Goal: Task Accomplishment & Management: Use online tool/utility

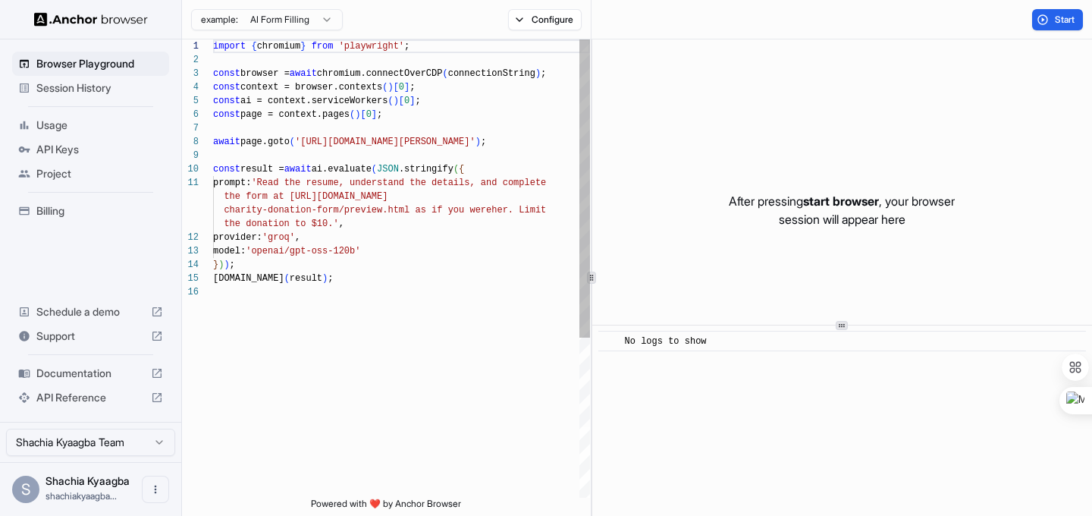
scroll to position [137, 0]
click at [61, 149] on span "API Keys" at bounding box center [99, 149] width 127 height 15
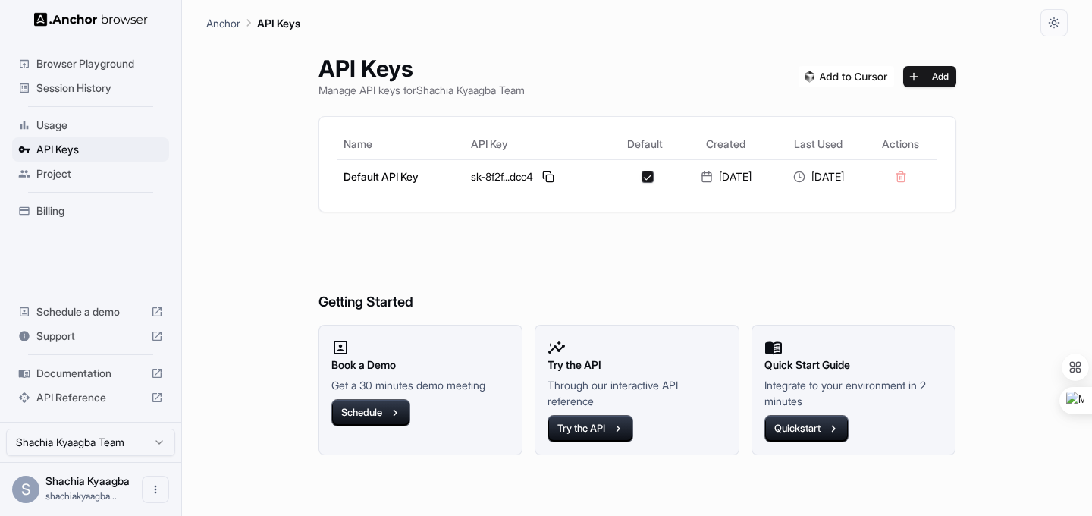
click at [58, 121] on span "Usage" at bounding box center [99, 125] width 127 height 15
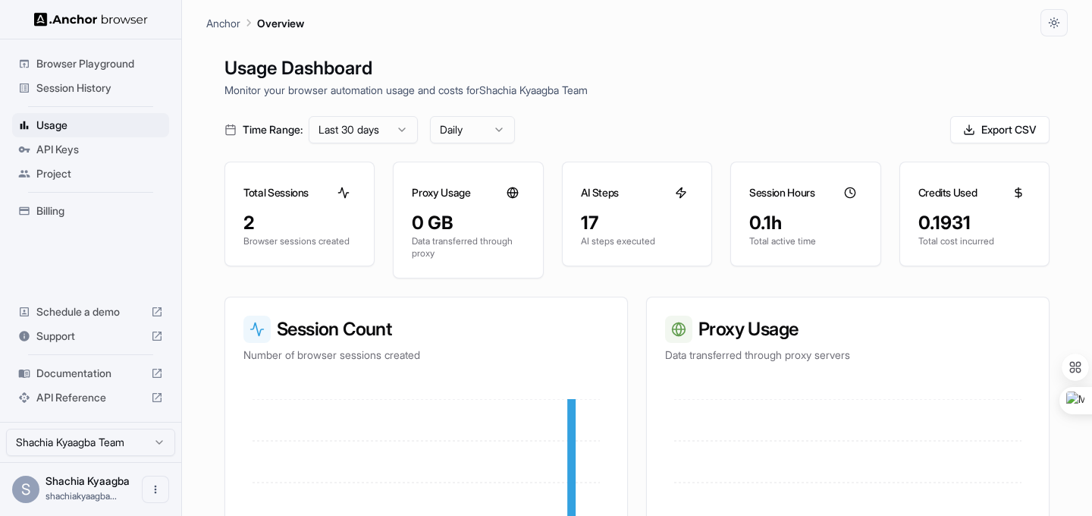
click at [98, 86] on span "Session History" at bounding box center [99, 87] width 127 height 15
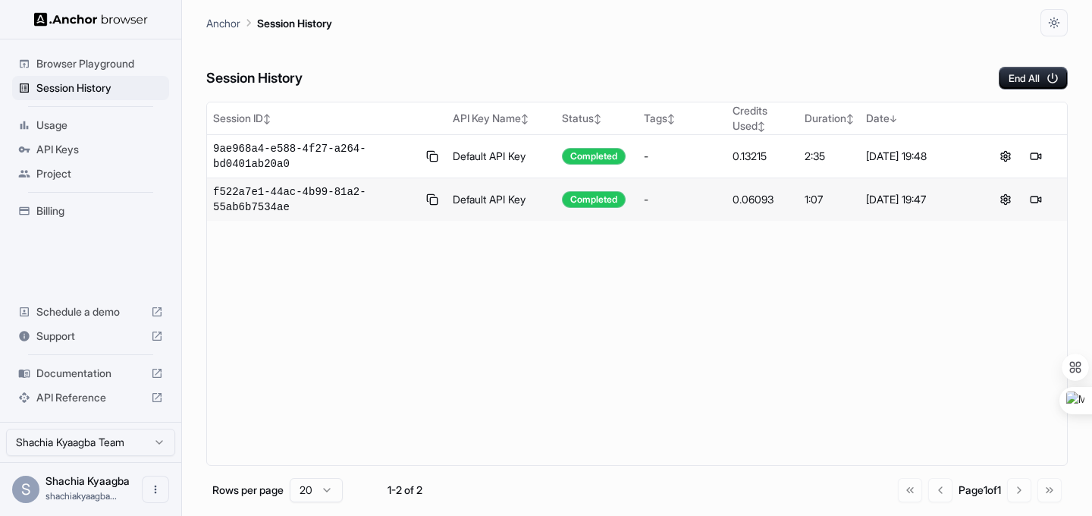
click at [68, 64] on span "Browser Playground" at bounding box center [99, 63] width 127 height 15
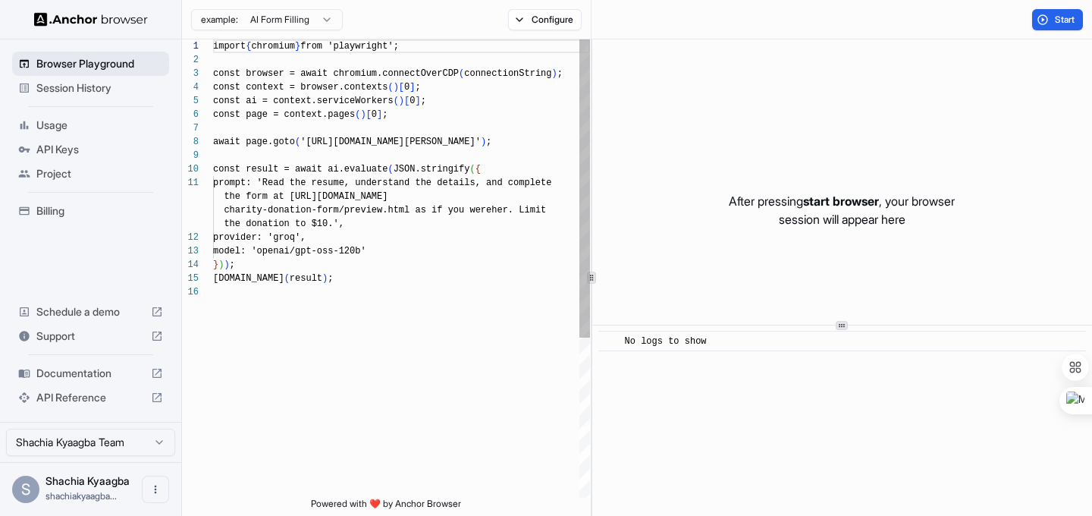
scroll to position [137, 0]
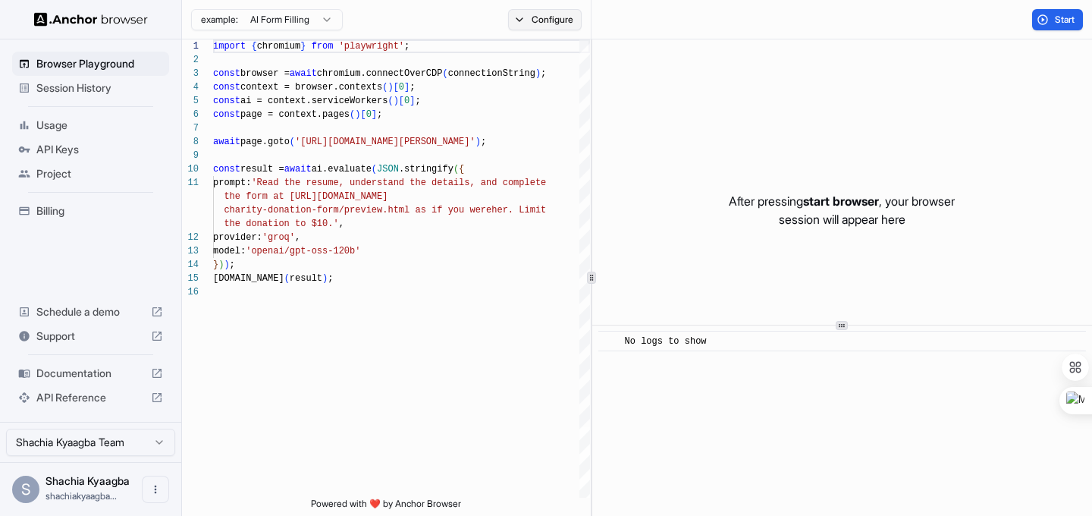
click at [518, 17] on button "Configure" at bounding box center [545, 19] width 74 height 21
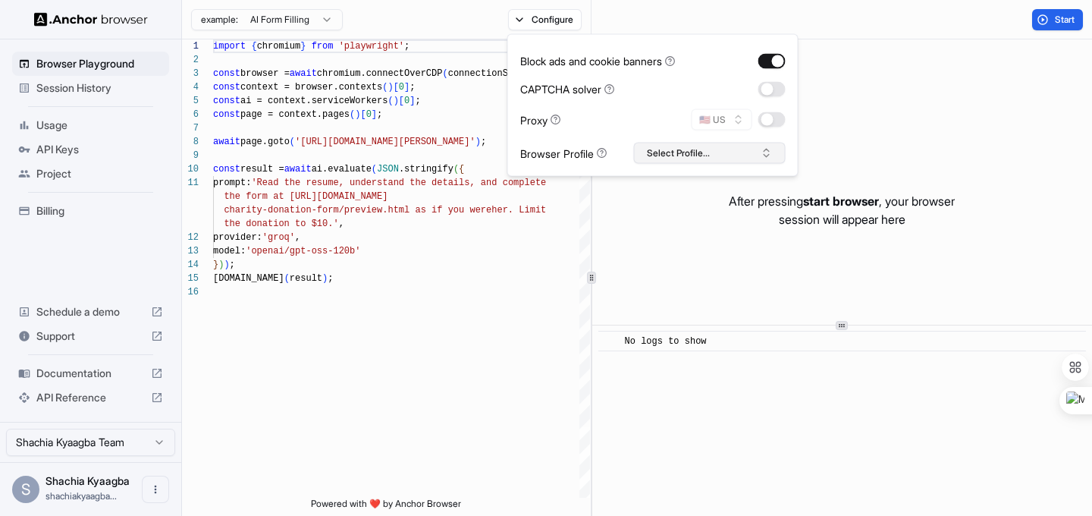
click at [694, 154] on button "Select Profile..." at bounding box center [710, 153] width 152 height 21
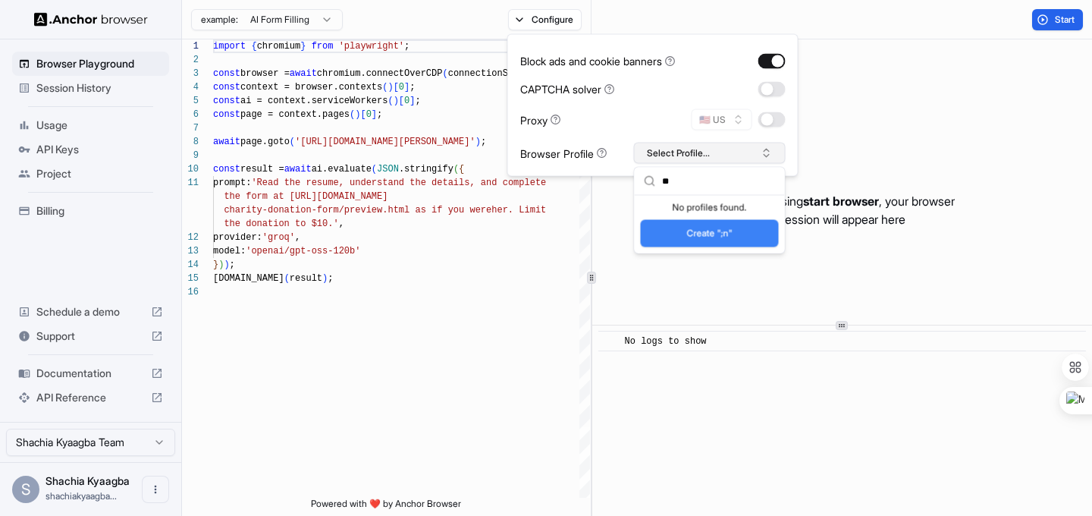
type input "*"
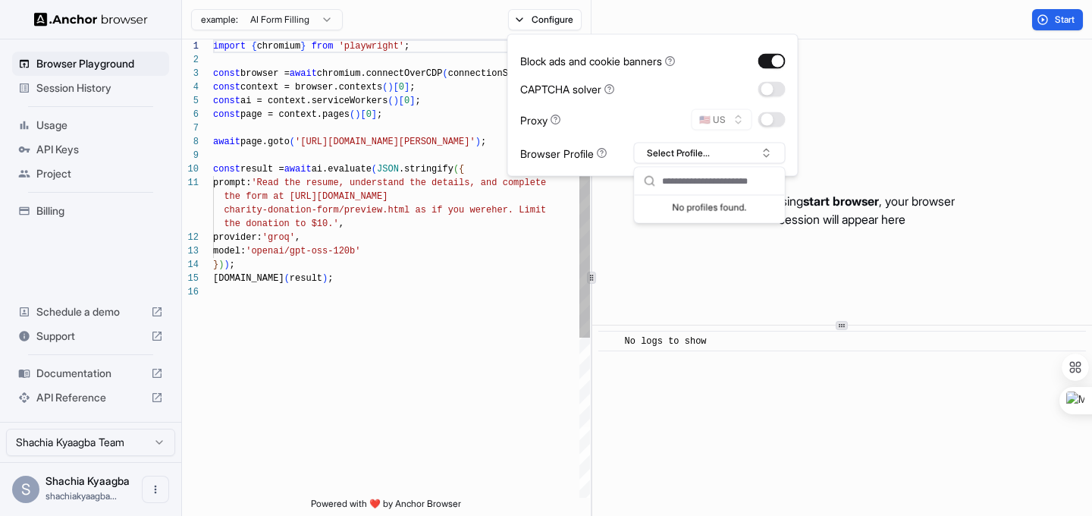
type textarea "**********"
click at [552, 369] on div "import { chromium } from 'playwright' ; const browser = await chromium.connectO…" at bounding box center [401, 391] width 377 height 704
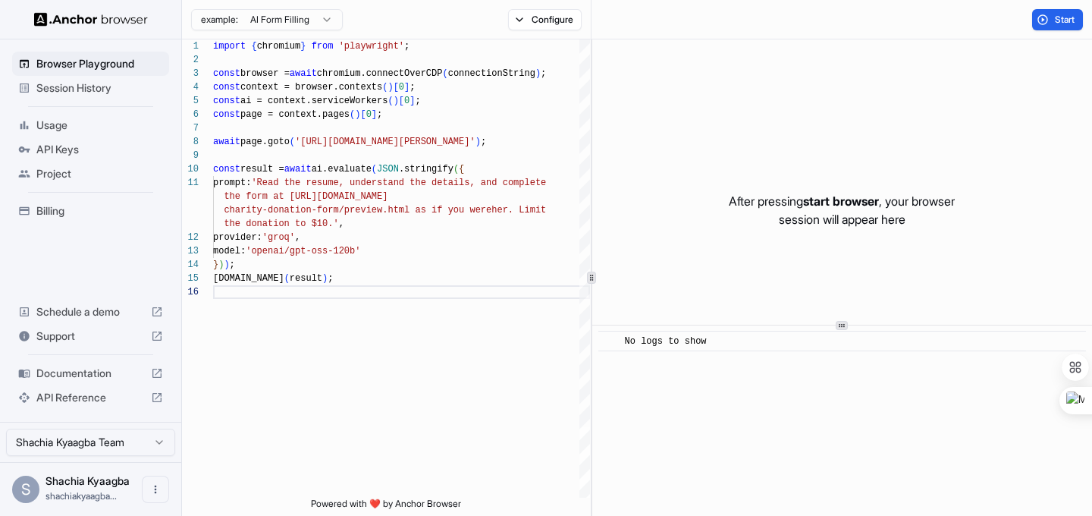
click at [49, 174] on span "Project" at bounding box center [99, 173] width 127 height 15
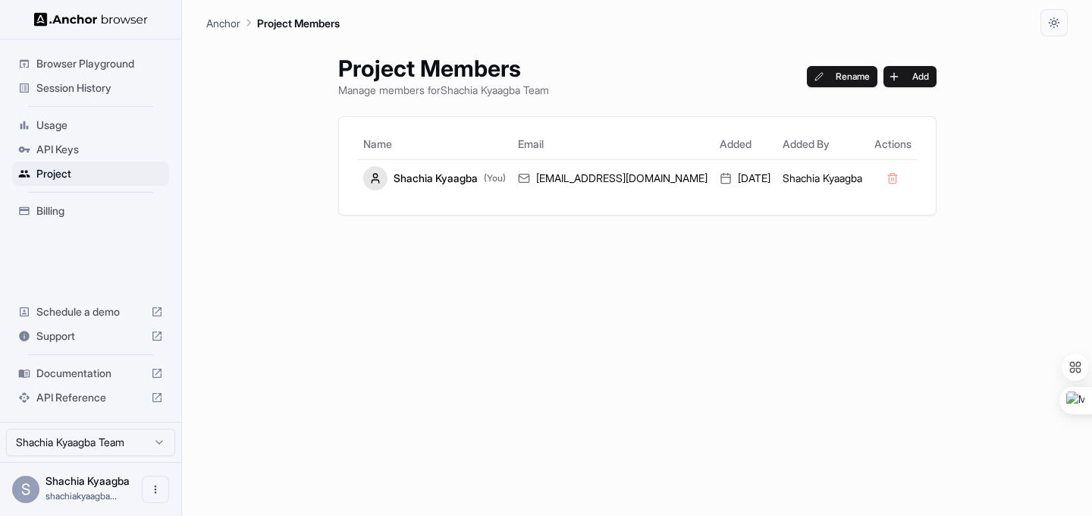
click at [49, 148] on span "API Keys" at bounding box center [99, 149] width 127 height 15
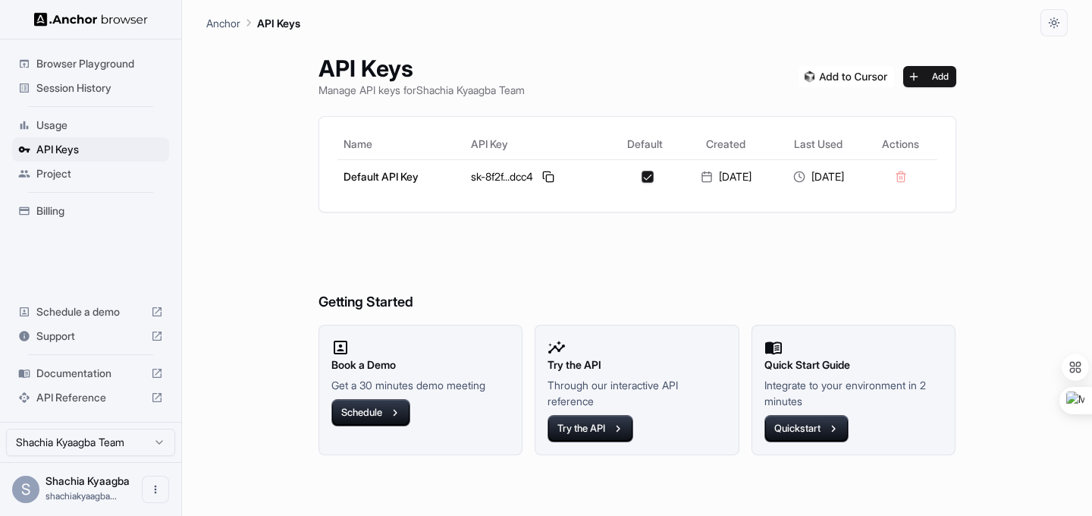
click at [64, 88] on span "Session History" at bounding box center [99, 87] width 127 height 15
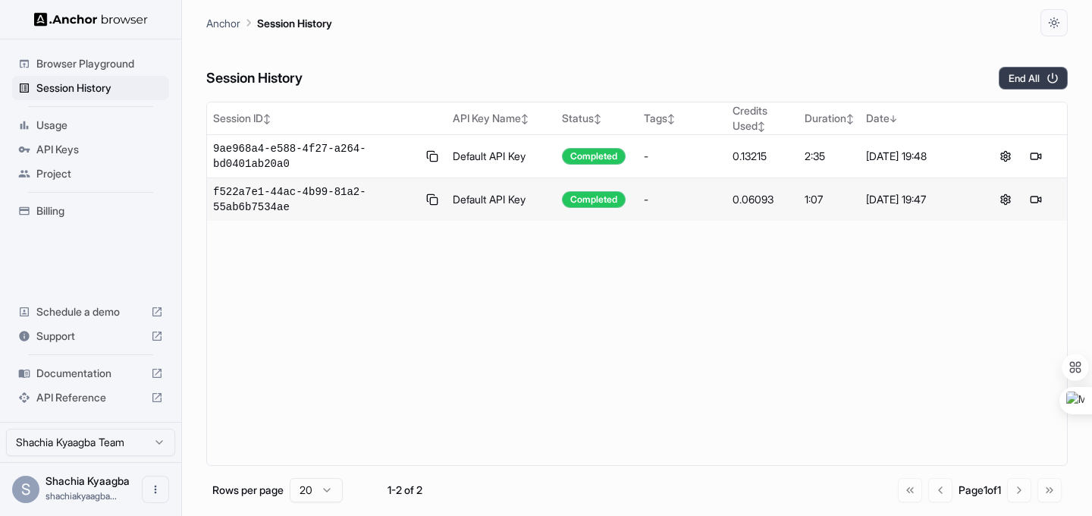
click at [1052, 74] on icon "button" at bounding box center [1053, 78] width 11 height 11
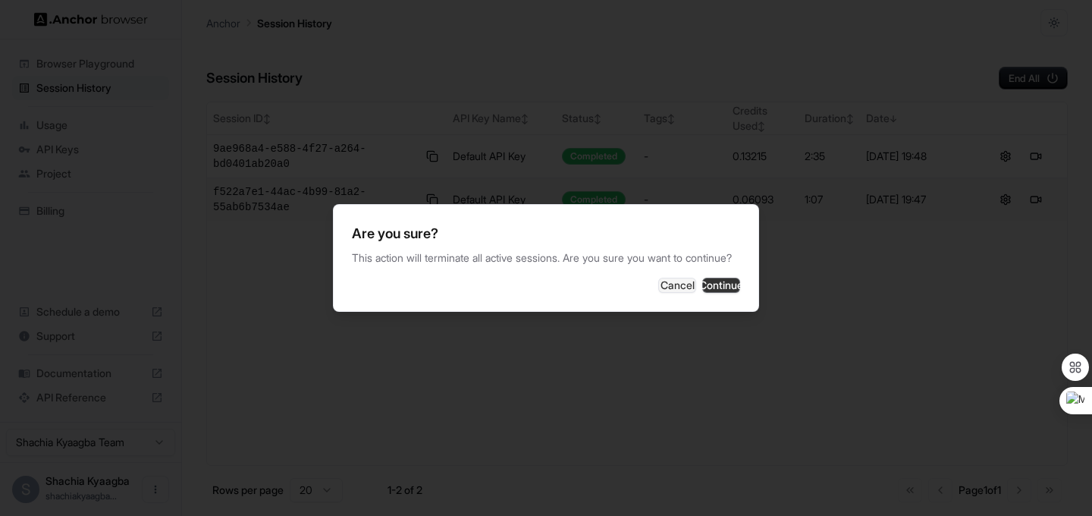
click at [702, 291] on button "Continue" at bounding box center [721, 285] width 38 height 15
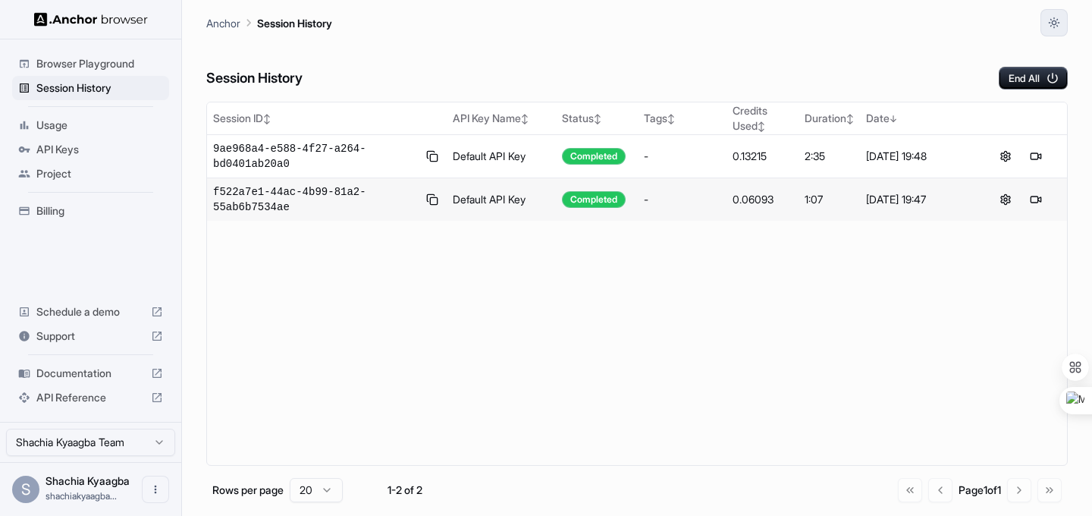
click at [1053, 18] on icon "button" at bounding box center [1054, 23] width 12 height 12
click at [913, 60] on div at bounding box center [546, 258] width 1092 height 516
click at [226, 21] on p "Anchor" at bounding box center [223, 23] width 34 height 16
click at [156, 438] on html "Browser Playground Session History Usage API Keys Project Billing Schedule a de…" at bounding box center [546, 258] width 1092 height 516
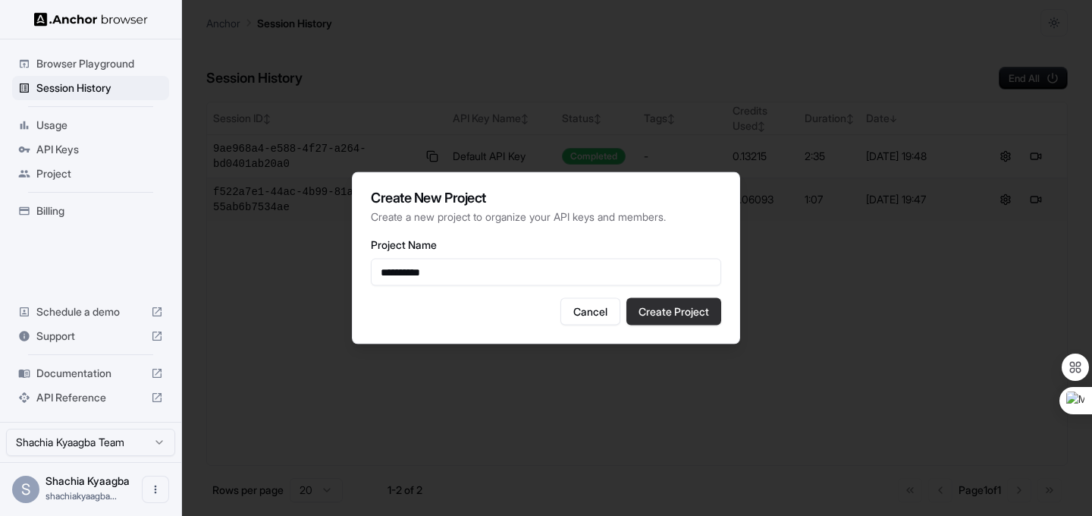
type input "**********"
click at [669, 317] on button "Create Project" at bounding box center [674, 311] width 95 height 27
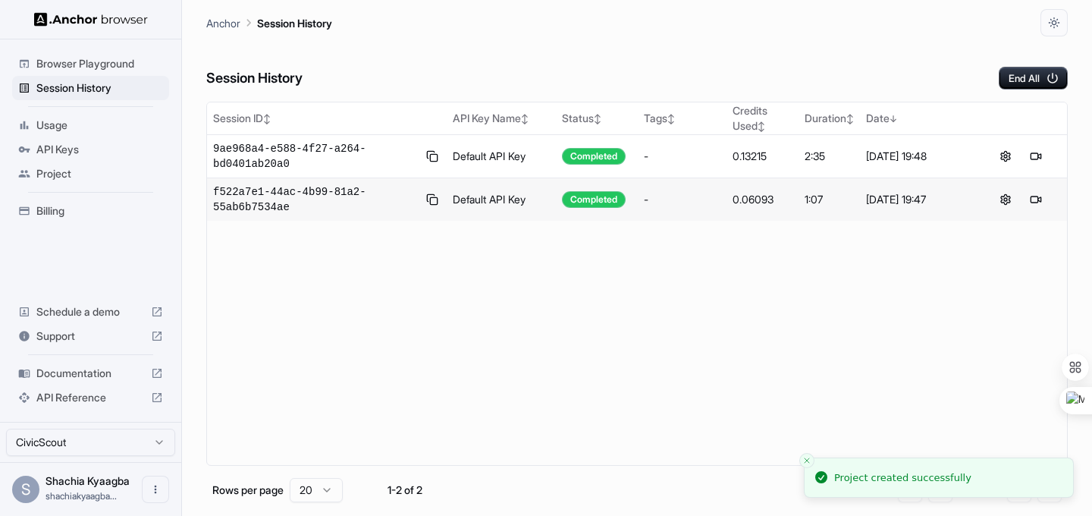
click at [114, 62] on span "Browser Playground" at bounding box center [99, 63] width 127 height 15
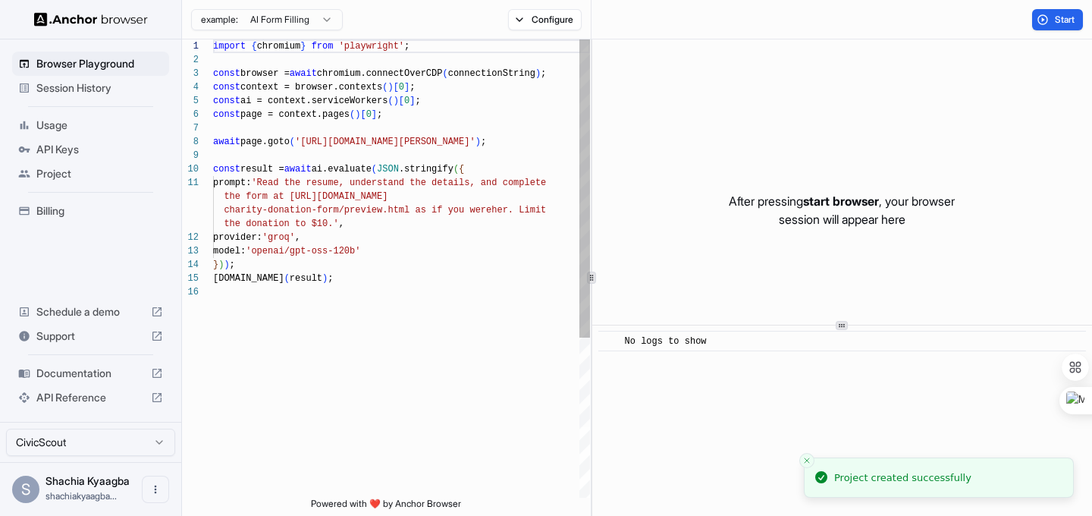
scroll to position [137, 0]
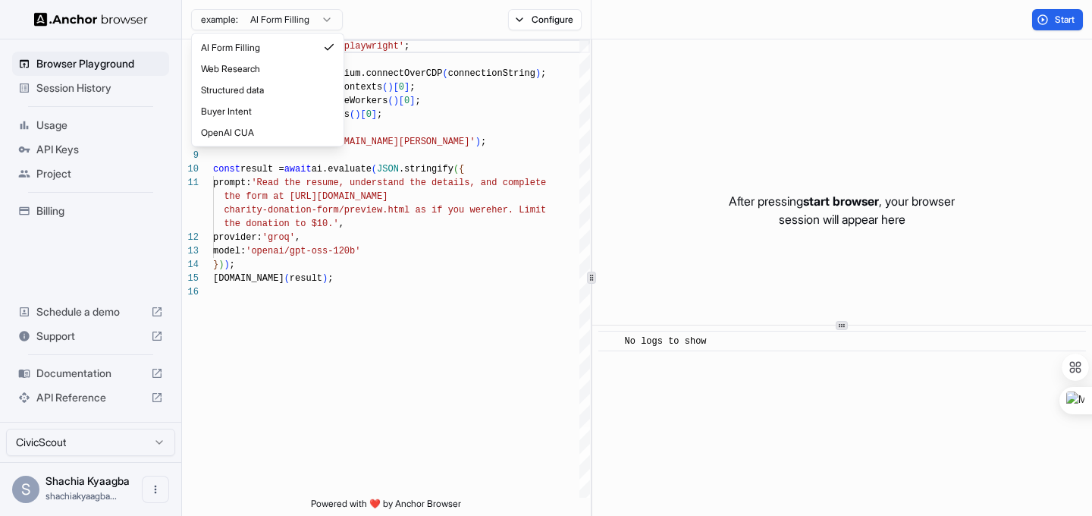
click at [325, 17] on html "Browser Playground Session History Usage API Keys Project Billing Schedule a de…" at bounding box center [546, 258] width 1092 height 516
type textarea "**********"
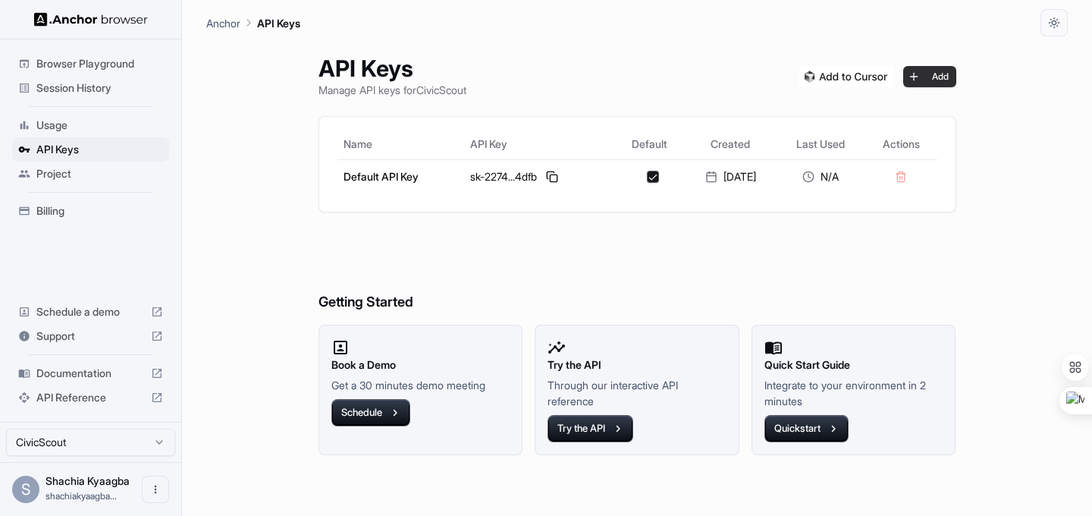
click at [925, 74] on button "Add" at bounding box center [930, 76] width 53 height 21
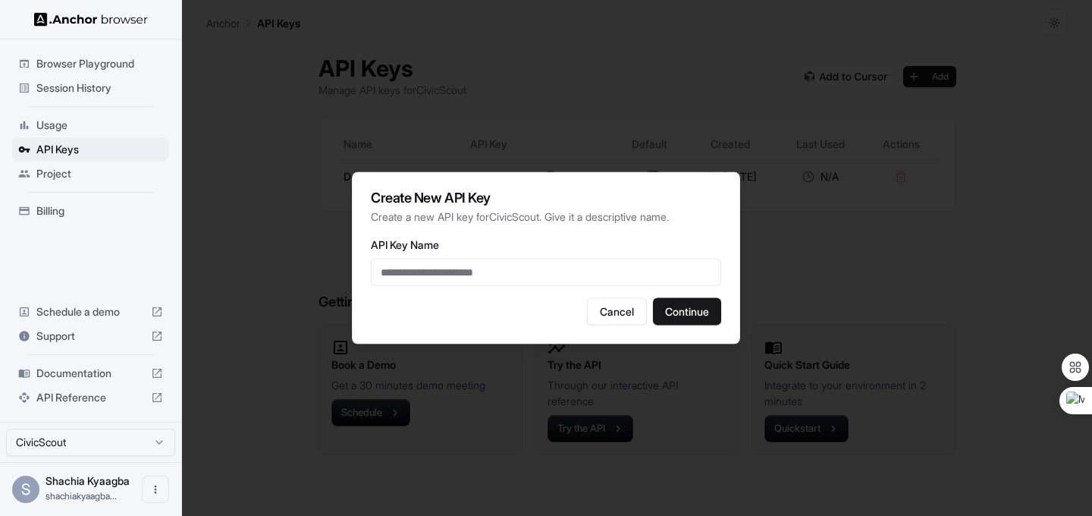
click at [464, 272] on input "API Key Name" at bounding box center [546, 272] width 350 height 27
type input "**********"
click at [704, 311] on button "Continue" at bounding box center [687, 311] width 68 height 27
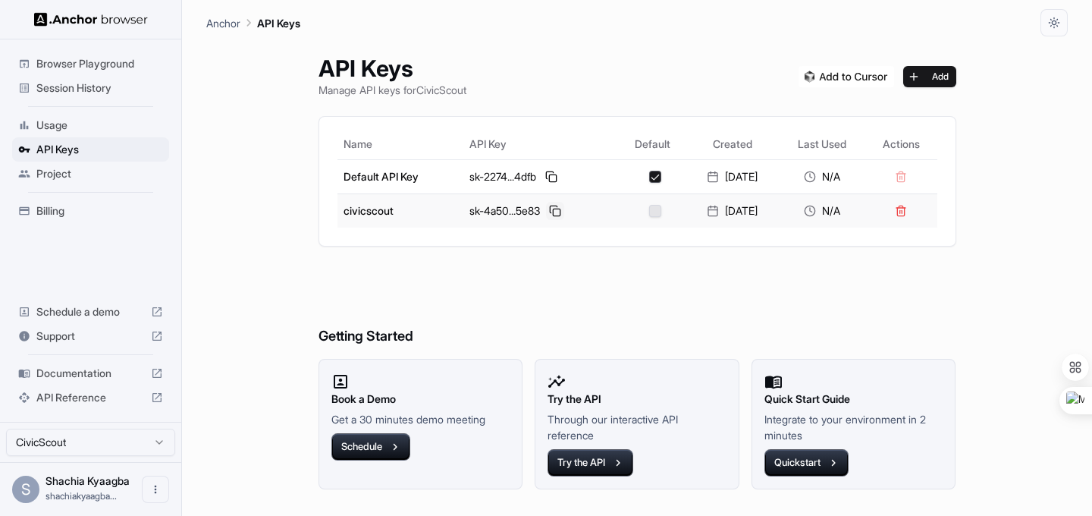
click at [551, 211] on button at bounding box center [555, 211] width 18 height 18
click at [649, 212] on button "button" at bounding box center [655, 211] width 12 height 12
click at [649, 180] on button "button" at bounding box center [655, 177] width 12 height 12
click at [649, 212] on button "button" at bounding box center [655, 211] width 12 height 12
click at [552, 211] on button at bounding box center [555, 211] width 18 height 18
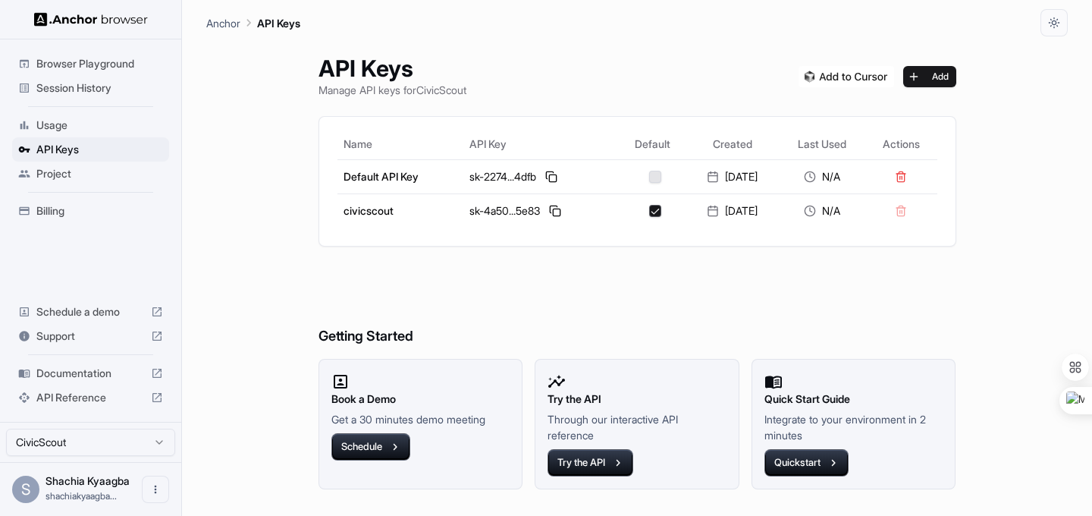
click at [77, 93] on span "Session History" at bounding box center [99, 87] width 127 height 15
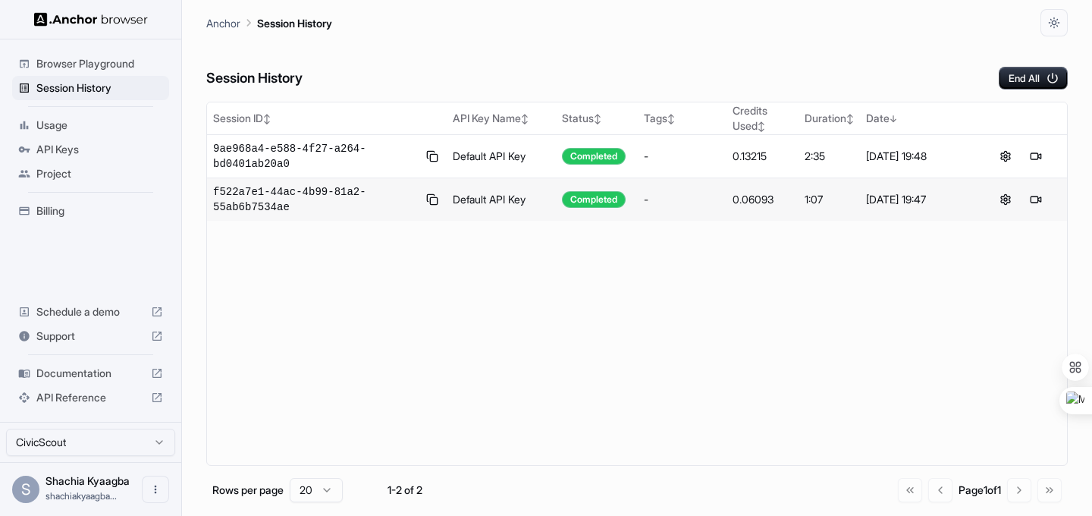
click at [63, 122] on span "Usage" at bounding box center [99, 125] width 127 height 15
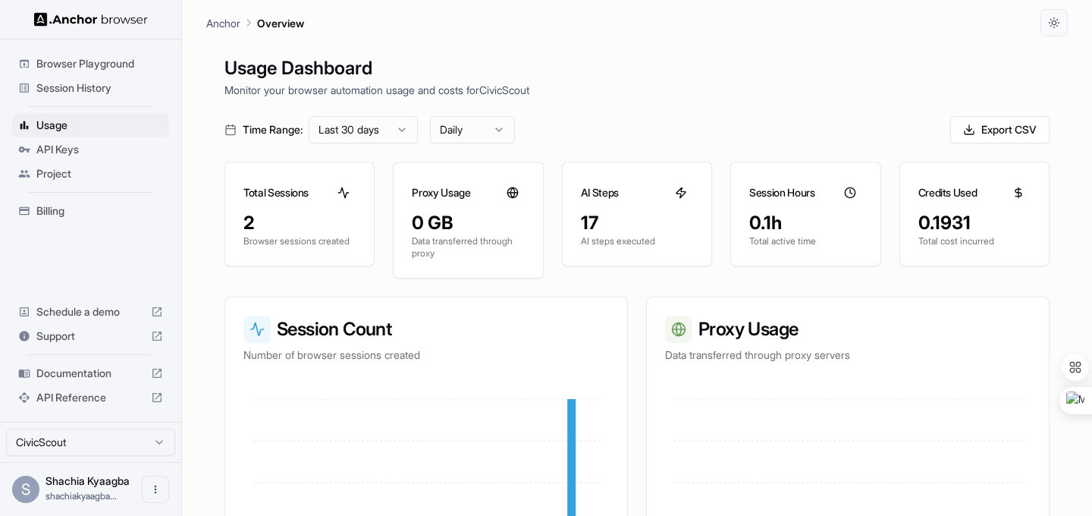
click at [451, 283] on div "Usage Dashboard Monitor your browser automation usage and costs for CivicScout …" at bounding box center [637, 294] width 862 height 516
click at [63, 154] on span "API Keys" at bounding box center [99, 149] width 127 height 15
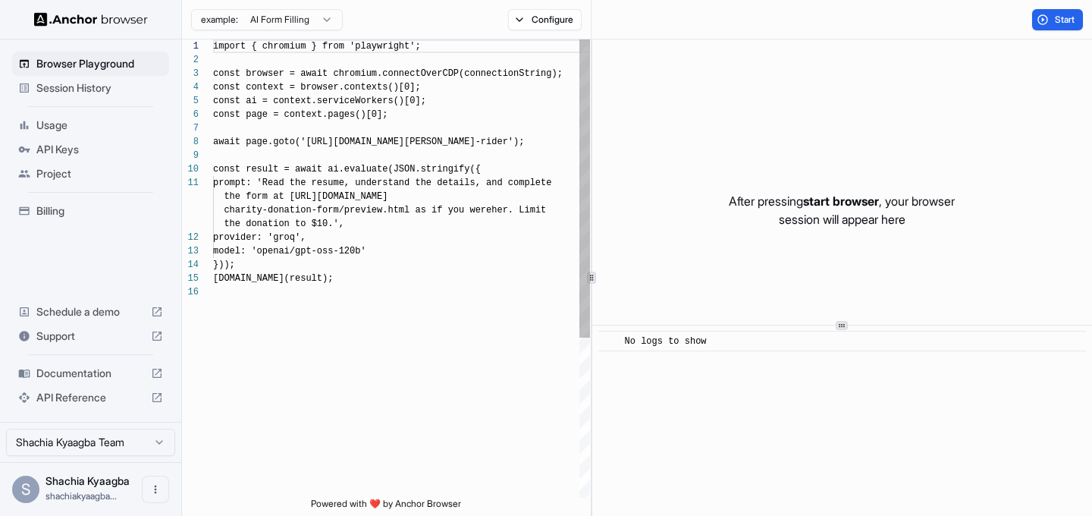
scroll to position [137, 0]
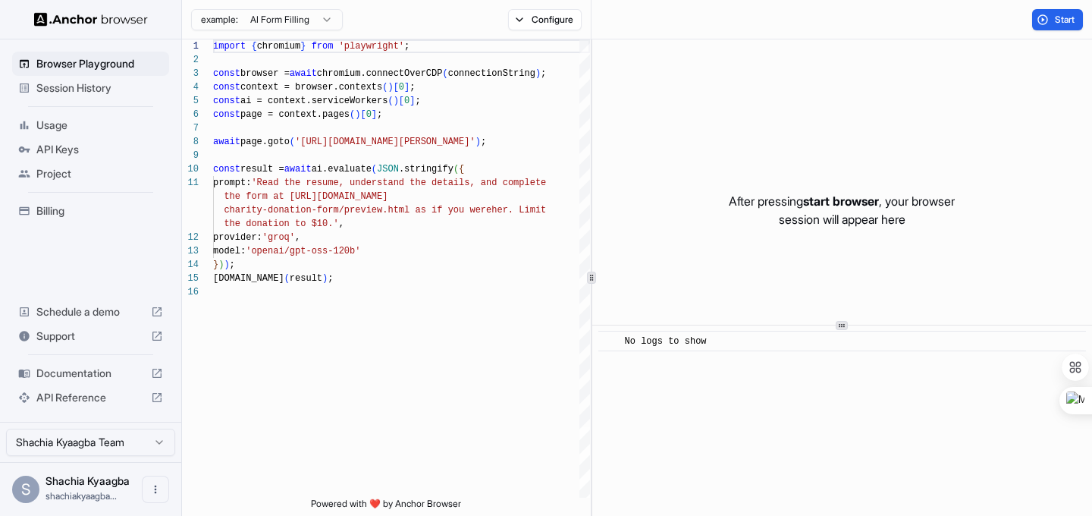
click at [68, 152] on span "API Keys" at bounding box center [99, 149] width 127 height 15
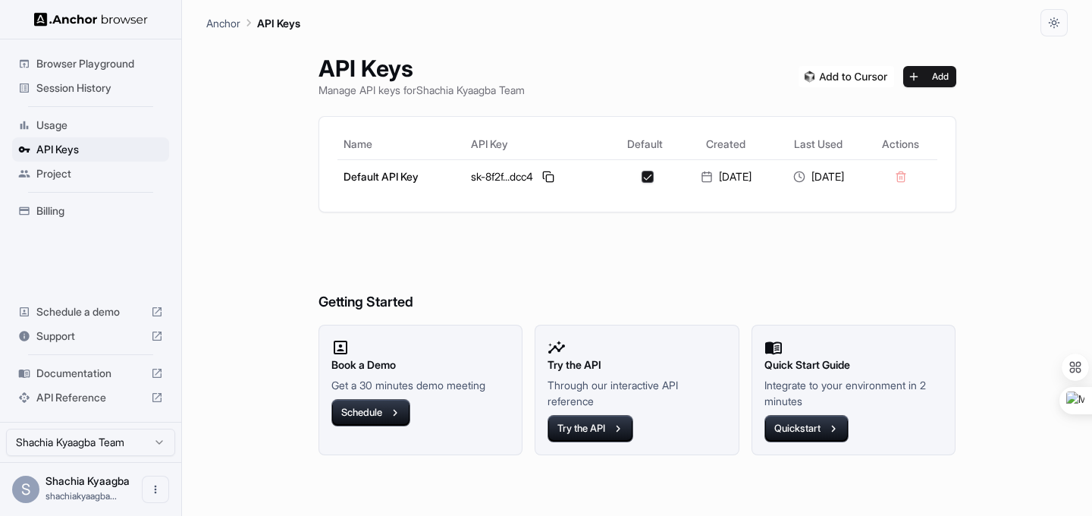
click at [68, 177] on span "Project" at bounding box center [99, 173] width 127 height 15
click at [543, 177] on button at bounding box center [548, 177] width 18 height 18
click at [62, 128] on span "Usage" at bounding box center [99, 125] width 127 height 15
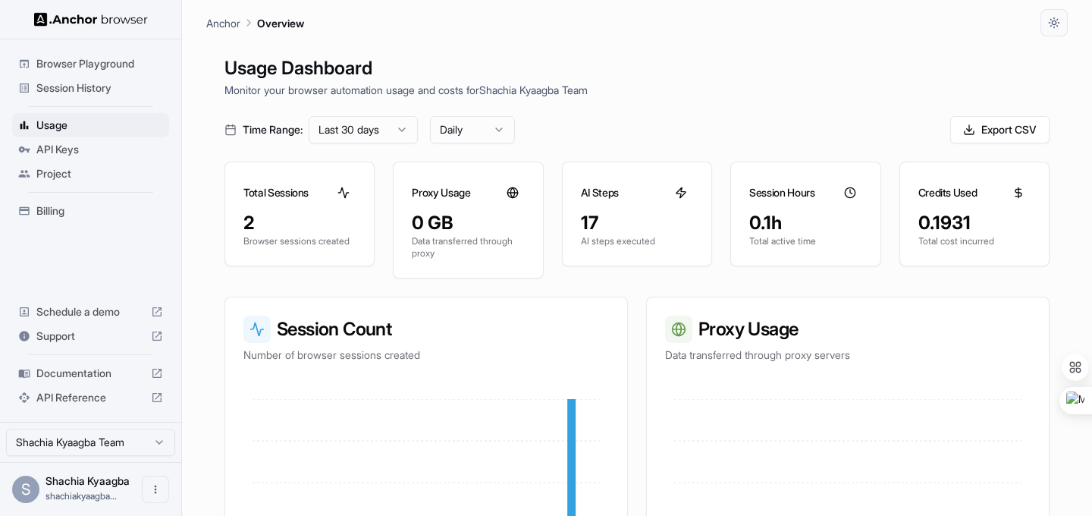
click at [73, 149] on span "API Keys" at bounding box center [99, 149] width 127 height 15
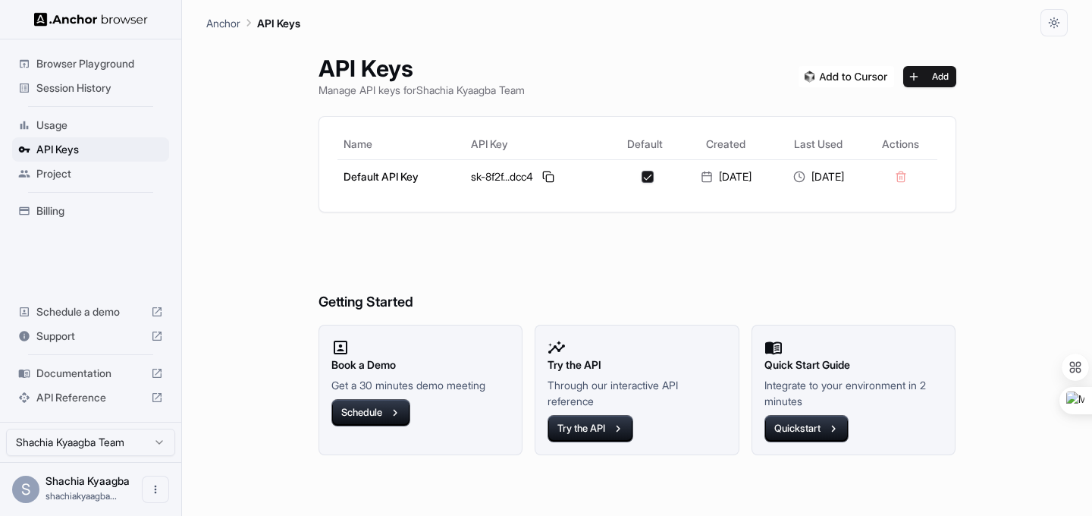
click at [107, 66] on span "Browser Playground" at bounding box center [99, 63] width 127 height 15
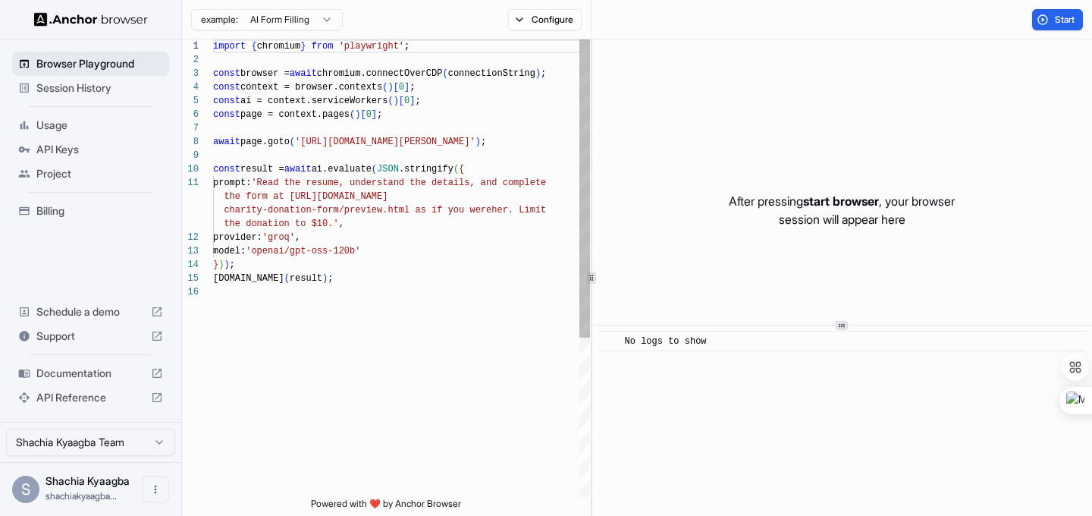
scroll to position [137, 0]
click at [1036, 20] on button "Start" at bounding box center [1057, 19] width 51 height 21
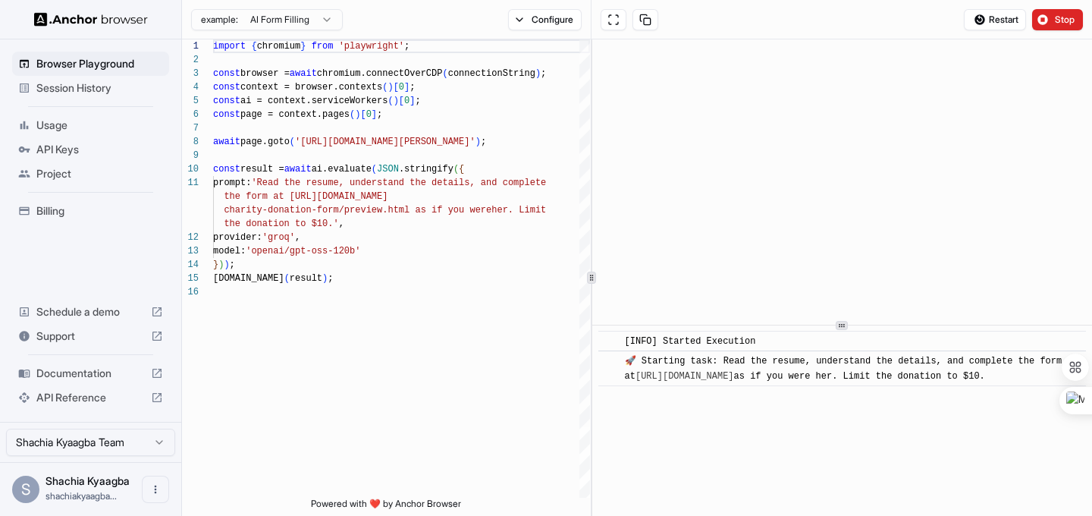
click at [63, 127] on span "Usage" at bounding box center [99, 125] width 127 height 15
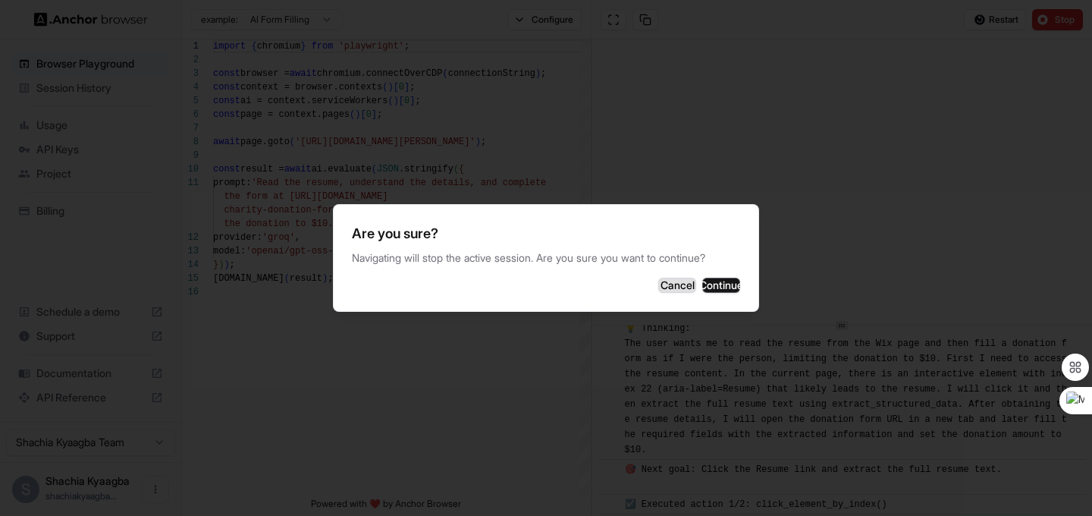
scroll to position [87, 0]
click at [658, 288] on button "Cancel" at bounding box center [677, 285] width 38 height 15
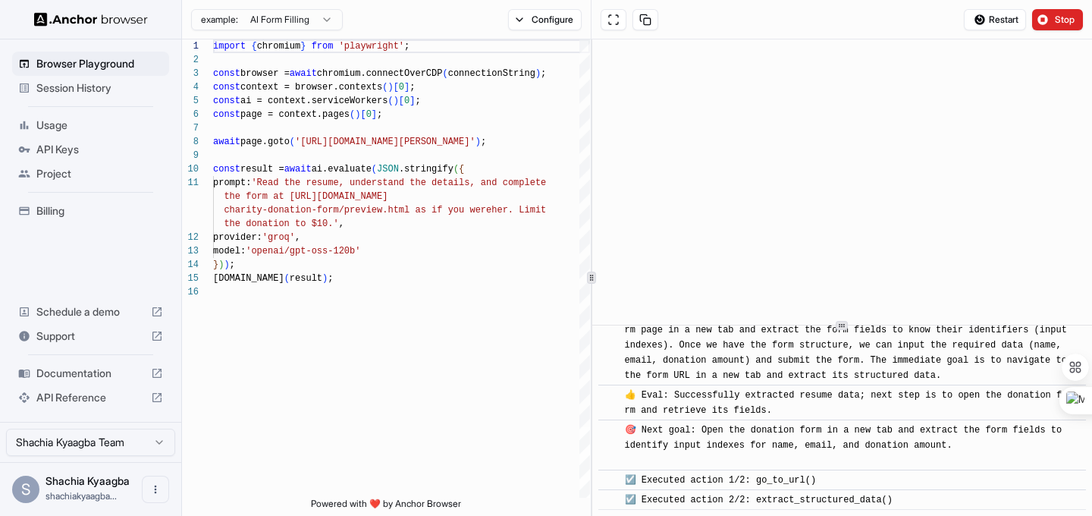
scroll to position [388, 0]
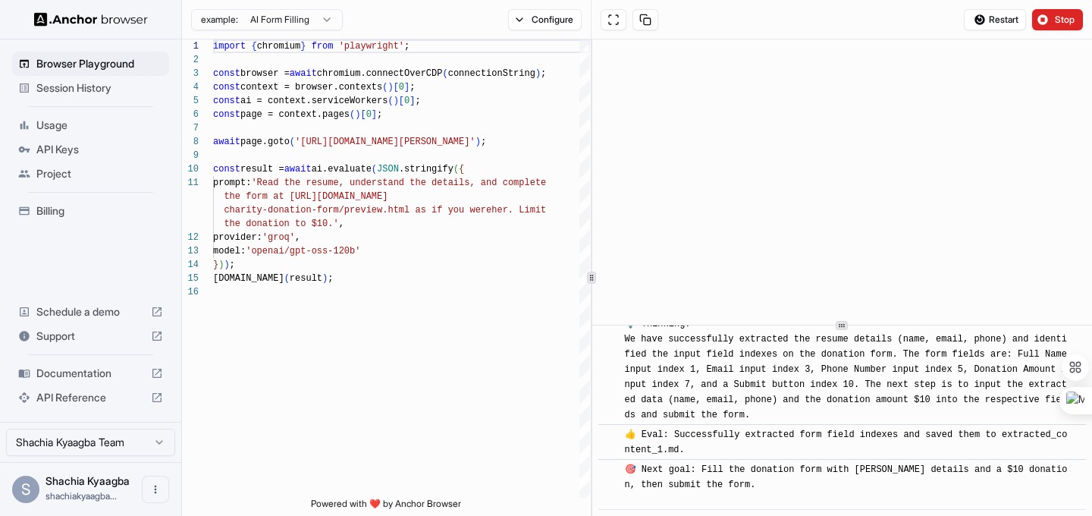
click at [58, 127] on span "Usage" at bounding box center [99, 125] width 127 height 15
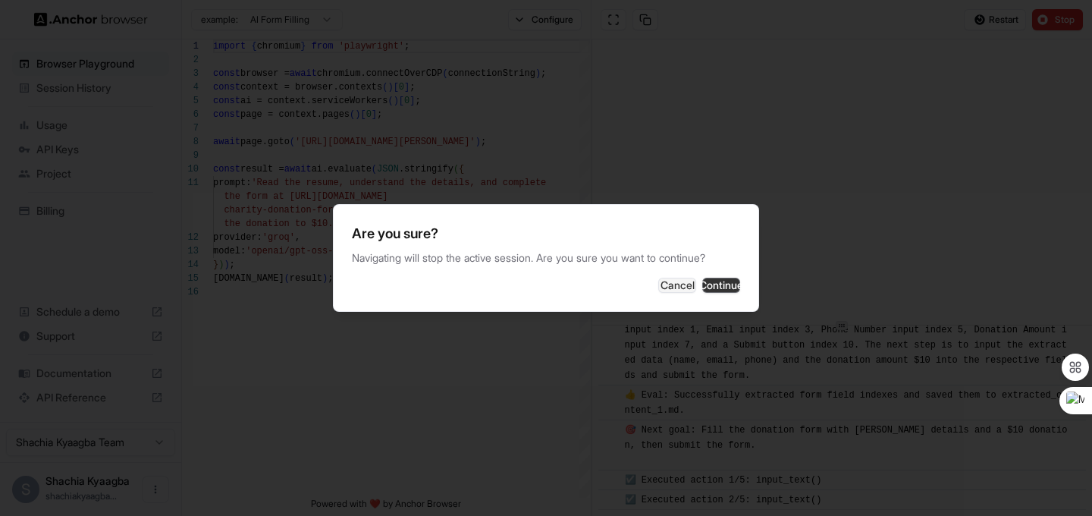
click at [715, 282] on button "Continue" at bounding box center [721, 285] width 38 height 15
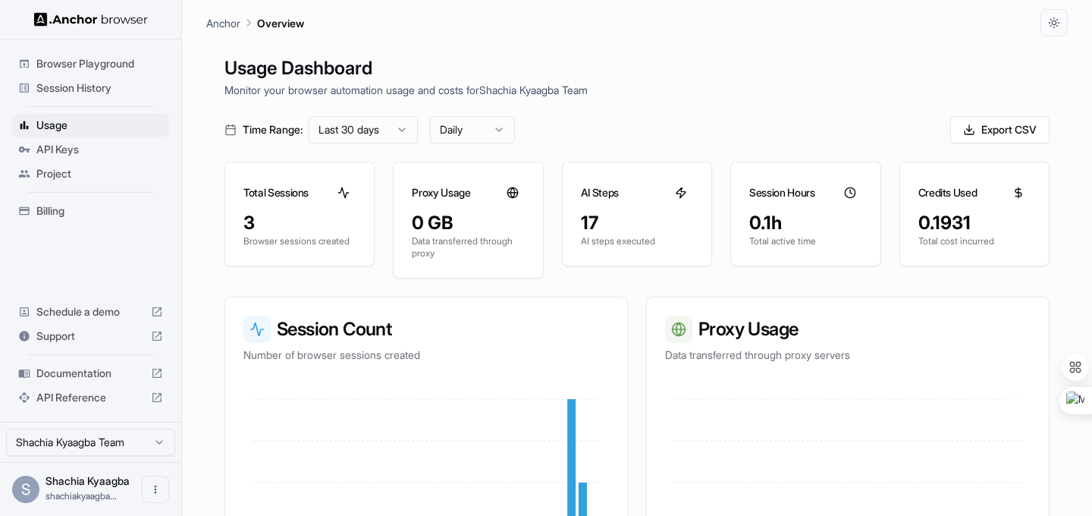
click at [809, 249] on div "0.1h Total active time" at bounding box center [805, 238] width 149 height 55
click at [662, 209] on div "AI Steps" at bounding box center [637, 186] width 149 height 49
click at [512, 203] on div at bounding box center [513, 193] width 24 height 24
click at [406, 133] on html "Browser Playground Session History Usage API Keys Project Billing Schedule a de…" at bounding box center [546, 258] width 1092 height 516
click at [641, 103] on html "Browser Playground Session History Usage API Keys Project Billing Schedule a de…" at bounding box center [546, 258] width 1092 height 516
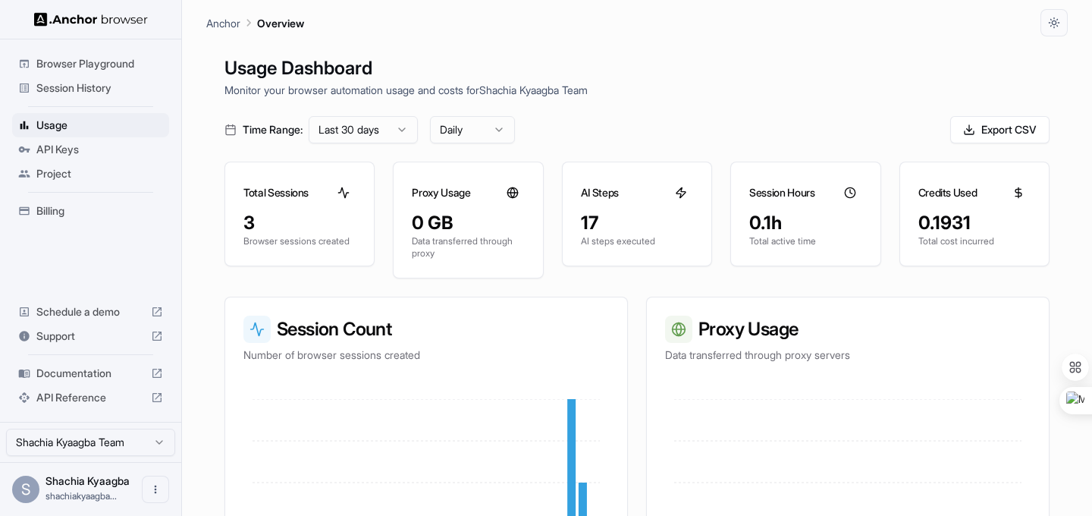
click at [64, 152] on span "API Keys" at bounding box center [99, 149] width 127 height 15
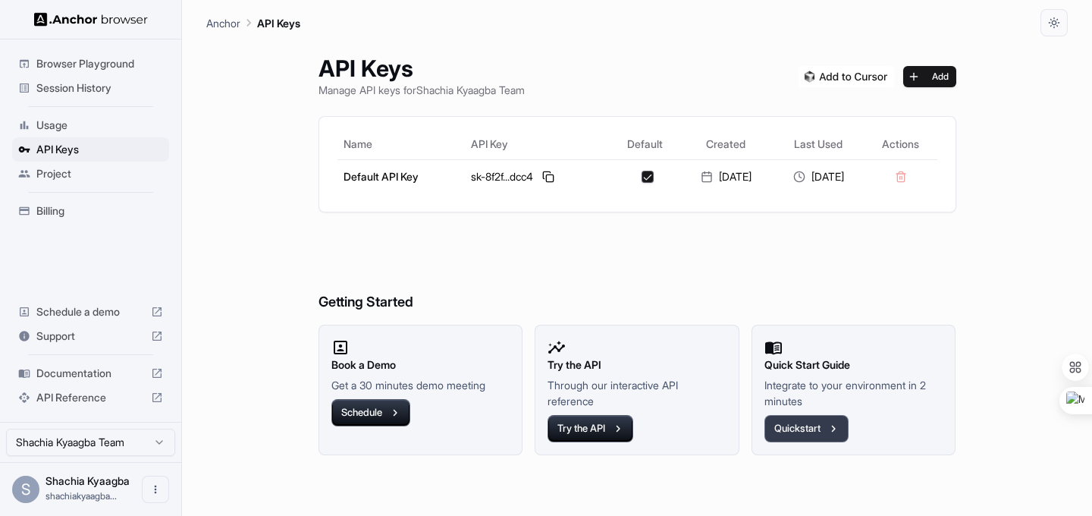
click at [820, 425] on button "Quickstart" at bounding box center [807, 428] width 84 height 27
click at [49, 121] on span "Usage" at bounding box center [99, 125] width 127 height 15
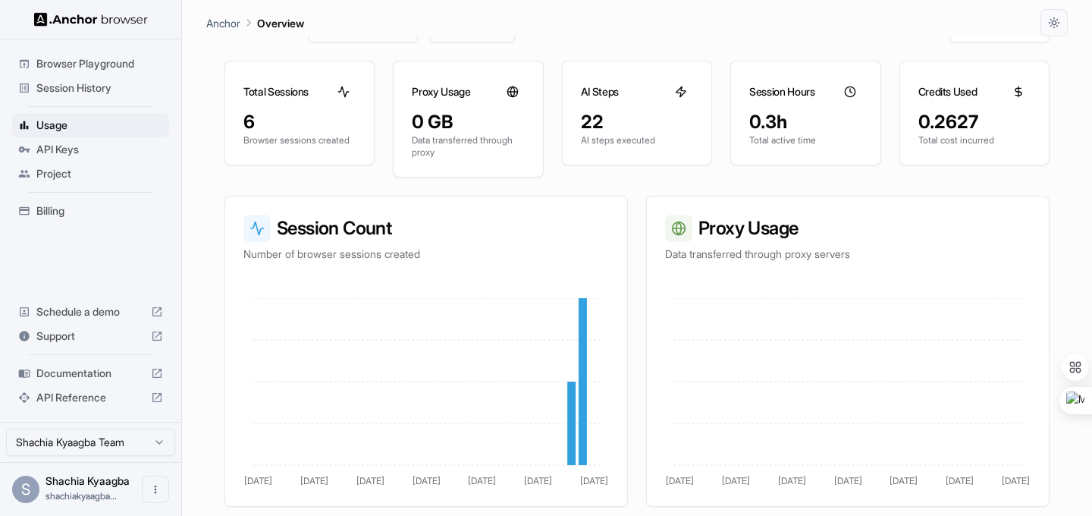
scroll to position [102, 0]
